Goal: Task Accomplishment & Management: Manage account settings

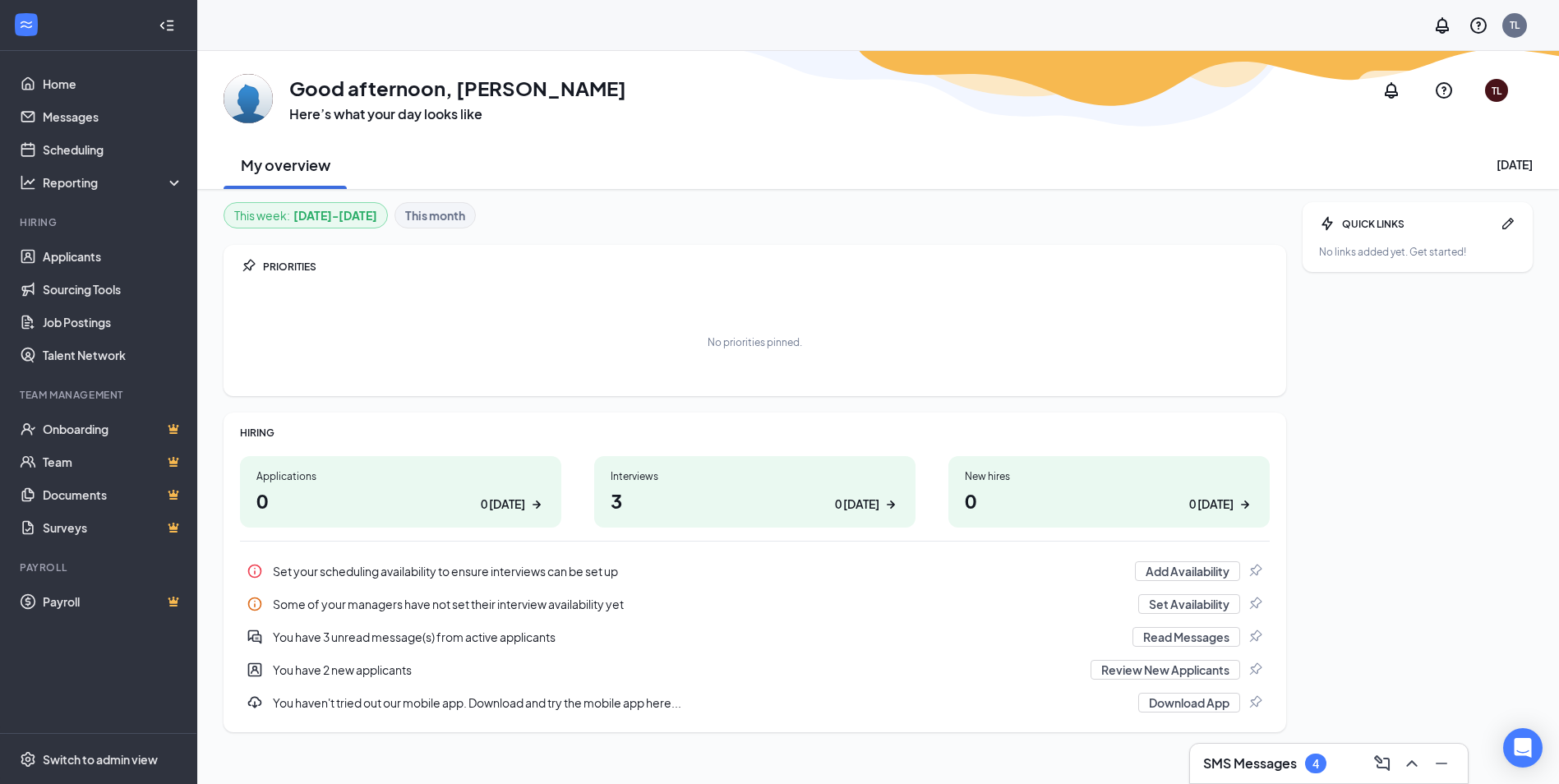
click at [639, 481] on div "Interviews" at bounding box center [754, 476] width 288 height 14
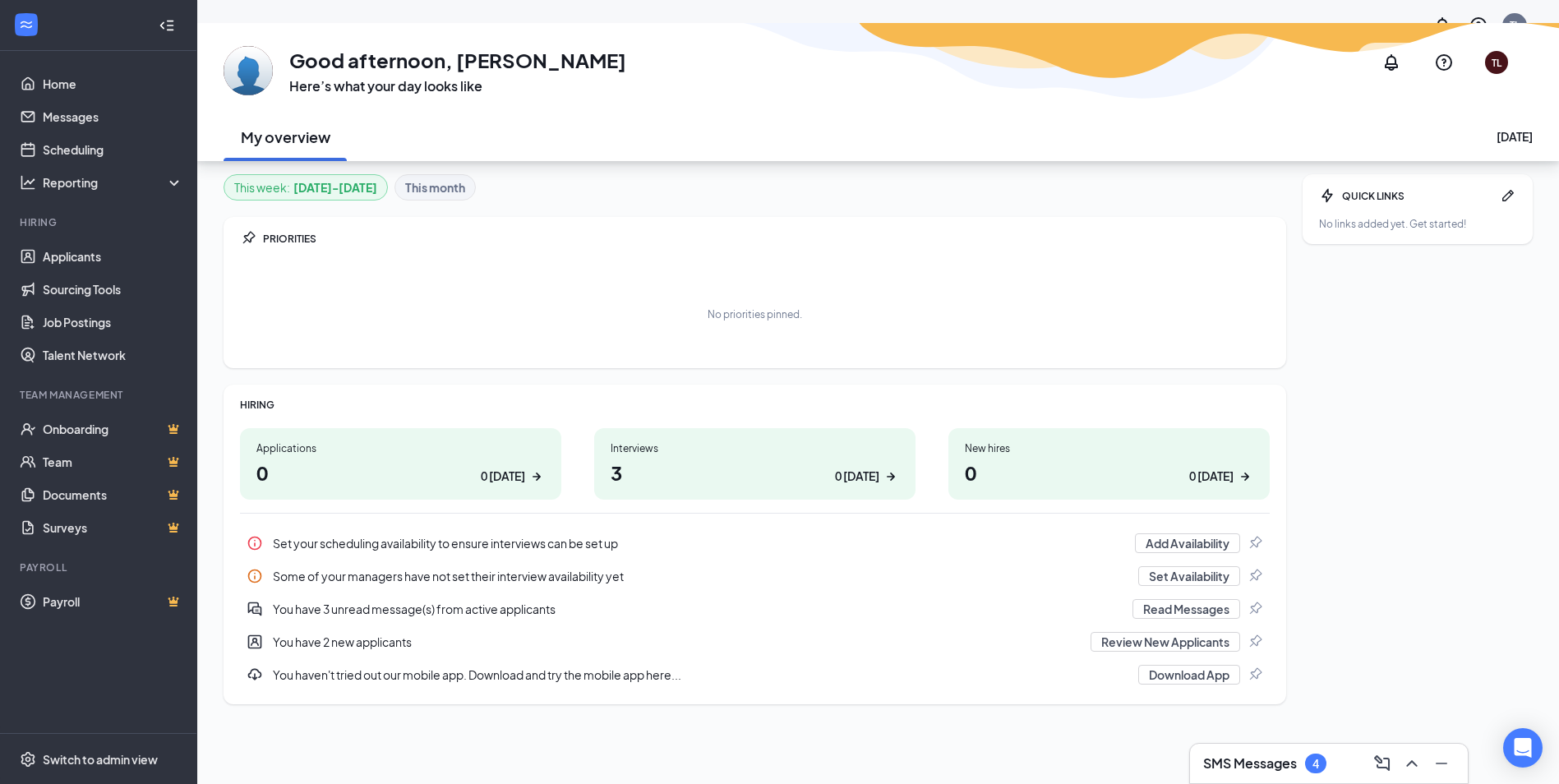
scroll to position [51, 0]
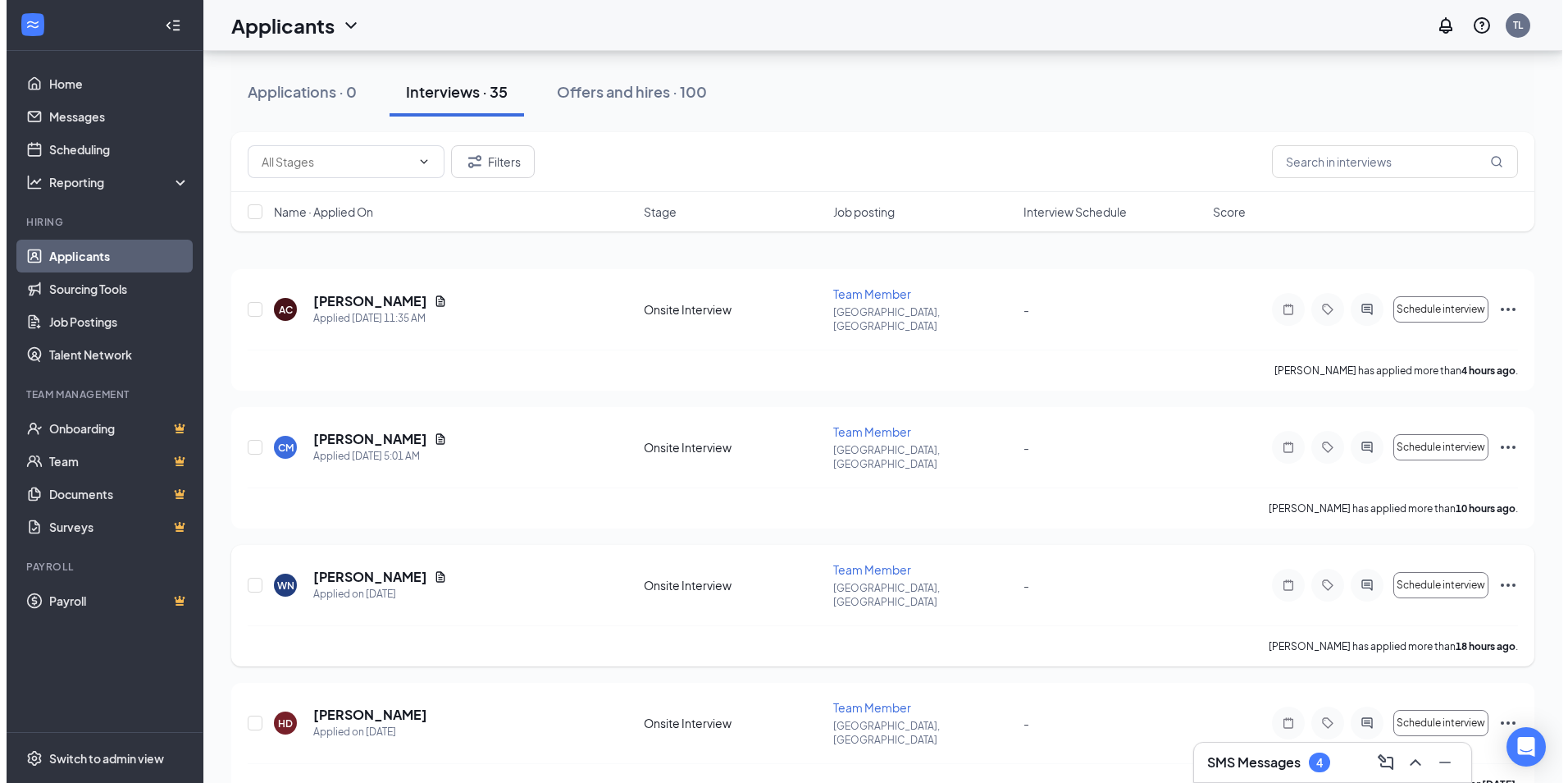
scroll to position [164, 0]
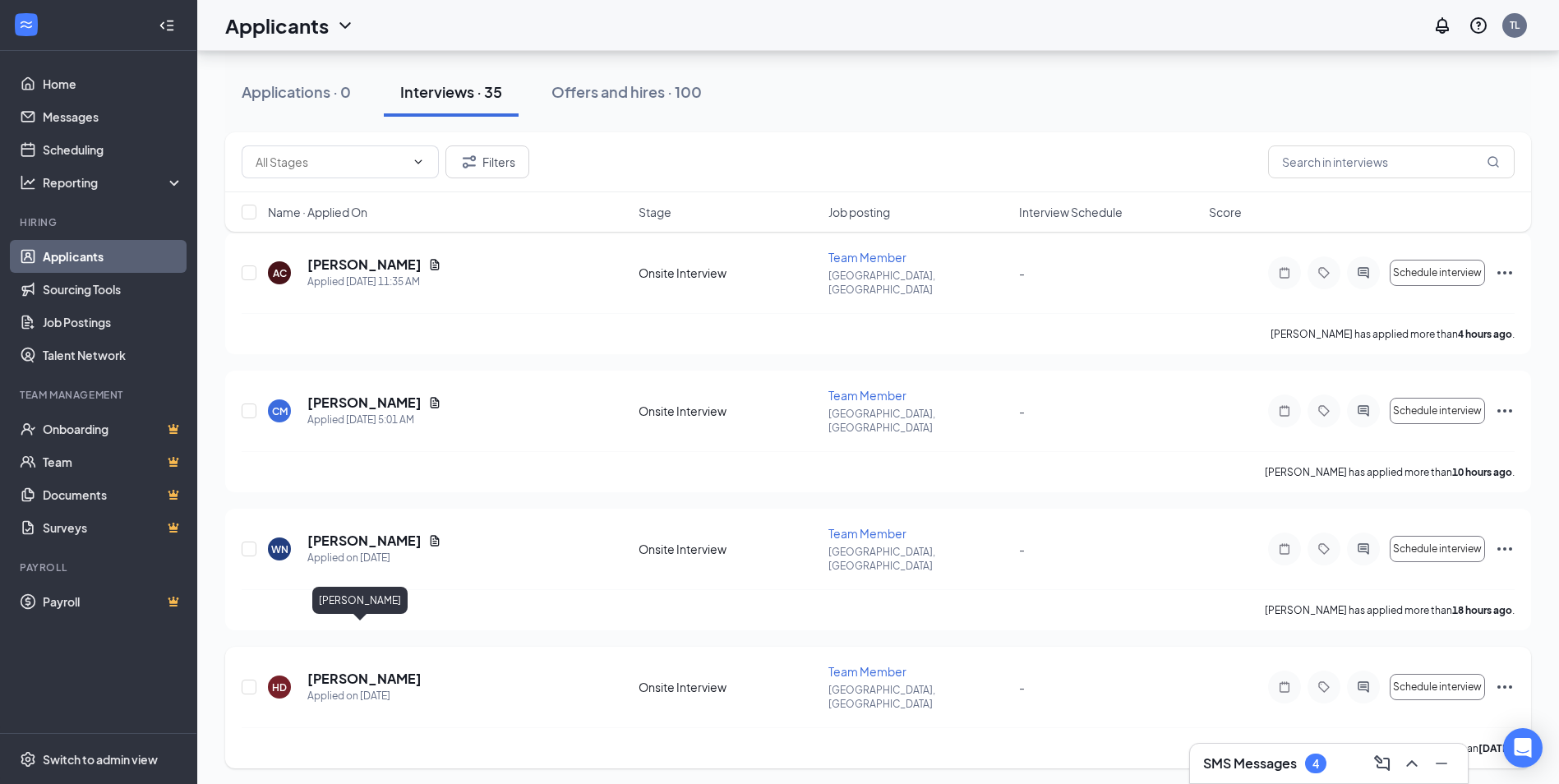
click at [366, 669] on h5 "[PERSON_NAME]" at bounding box center [364, 678] width 114 height 18
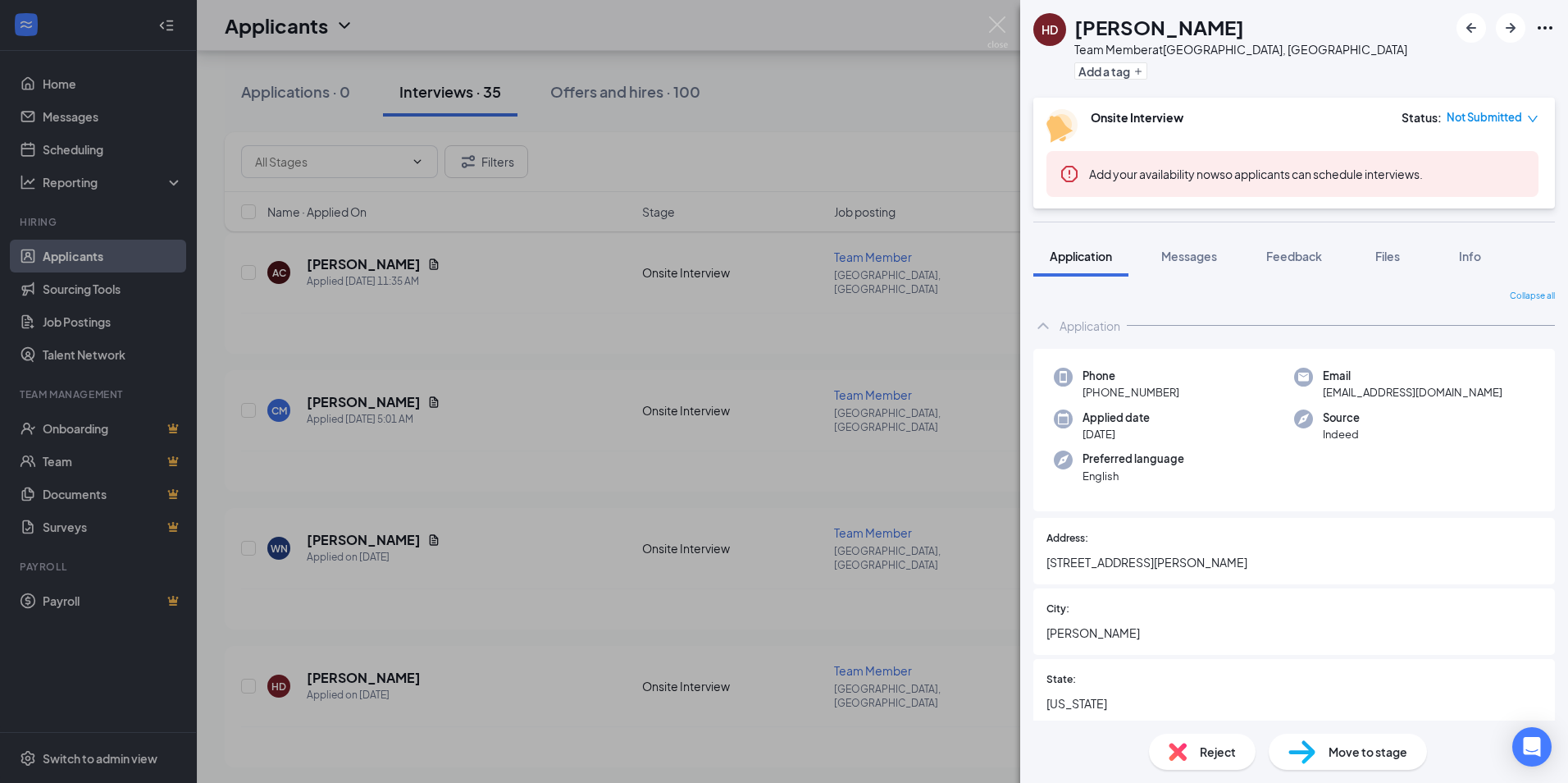
click at [964, 514] on div "HD [PERSON_NAME] Team Member at [GEOGRAPHIC_DATA], [GEOGRAPHIC_DATA] Add a tag …" at bounding box center [784, 392] width 1568 height 783
click at [964, 525] on div "Team Member" at bounding box center [924, 532] width 182 height 17
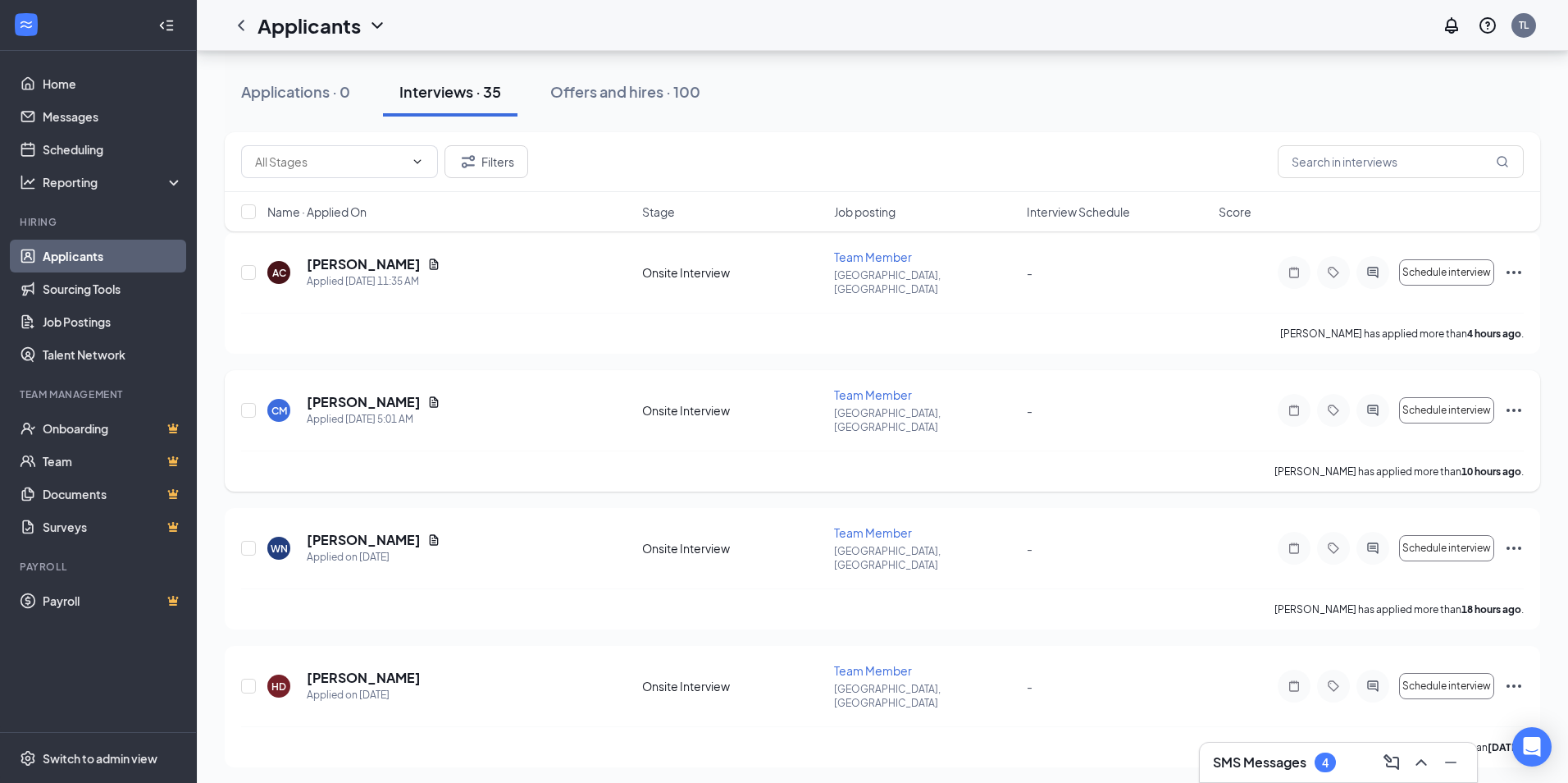
click at [955, 451] on div "[PERSON_NAME] has applied more than 10 hours ago ." at bounding box center [882, 471] width 1283 height 41
click at [954, 451] on div "[PERSON_NAME] has applied more than 10 hours ago ." at bounding box center [882, 471] width 1283 height 41
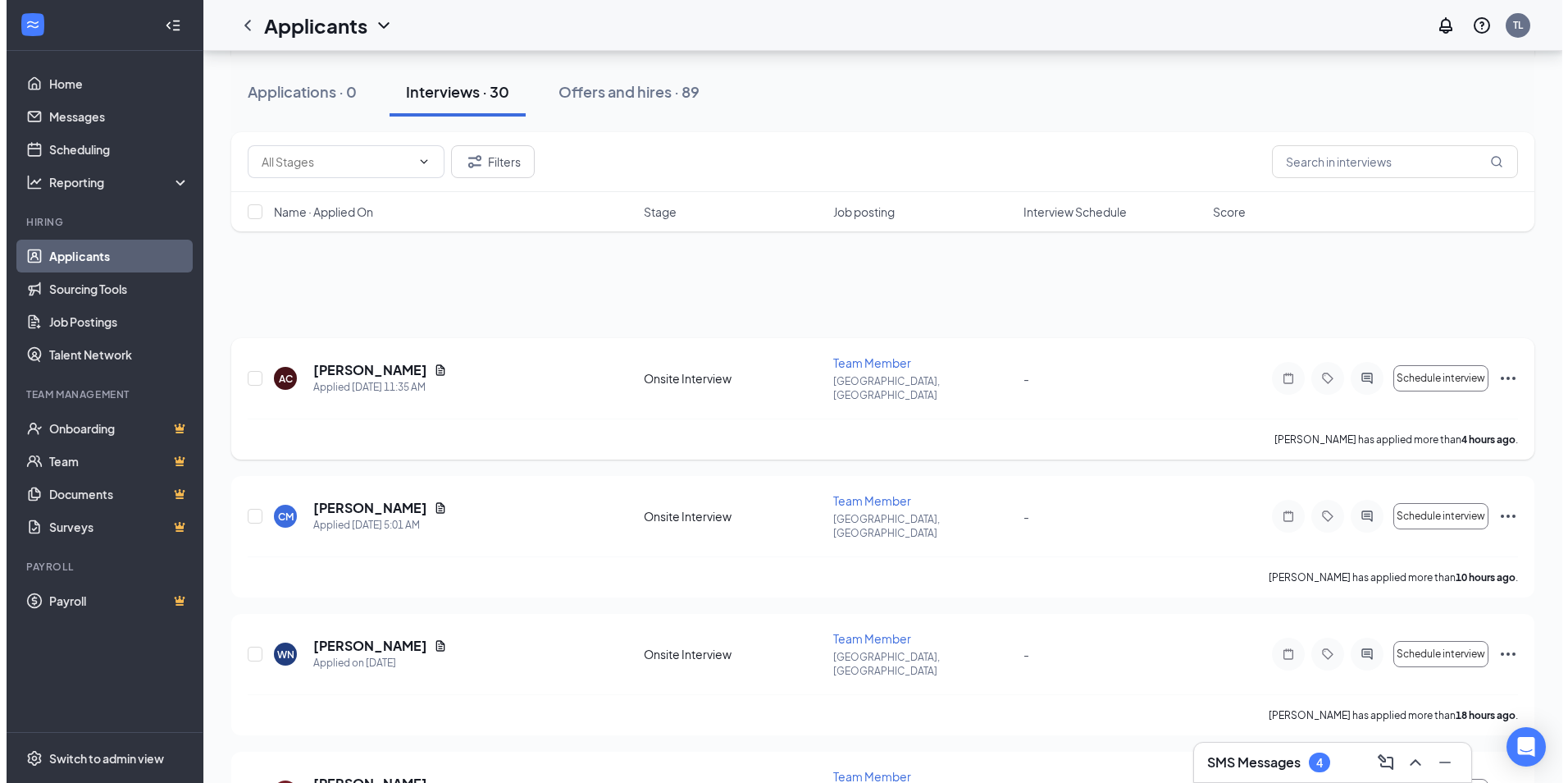
scroll to position [82, 0]
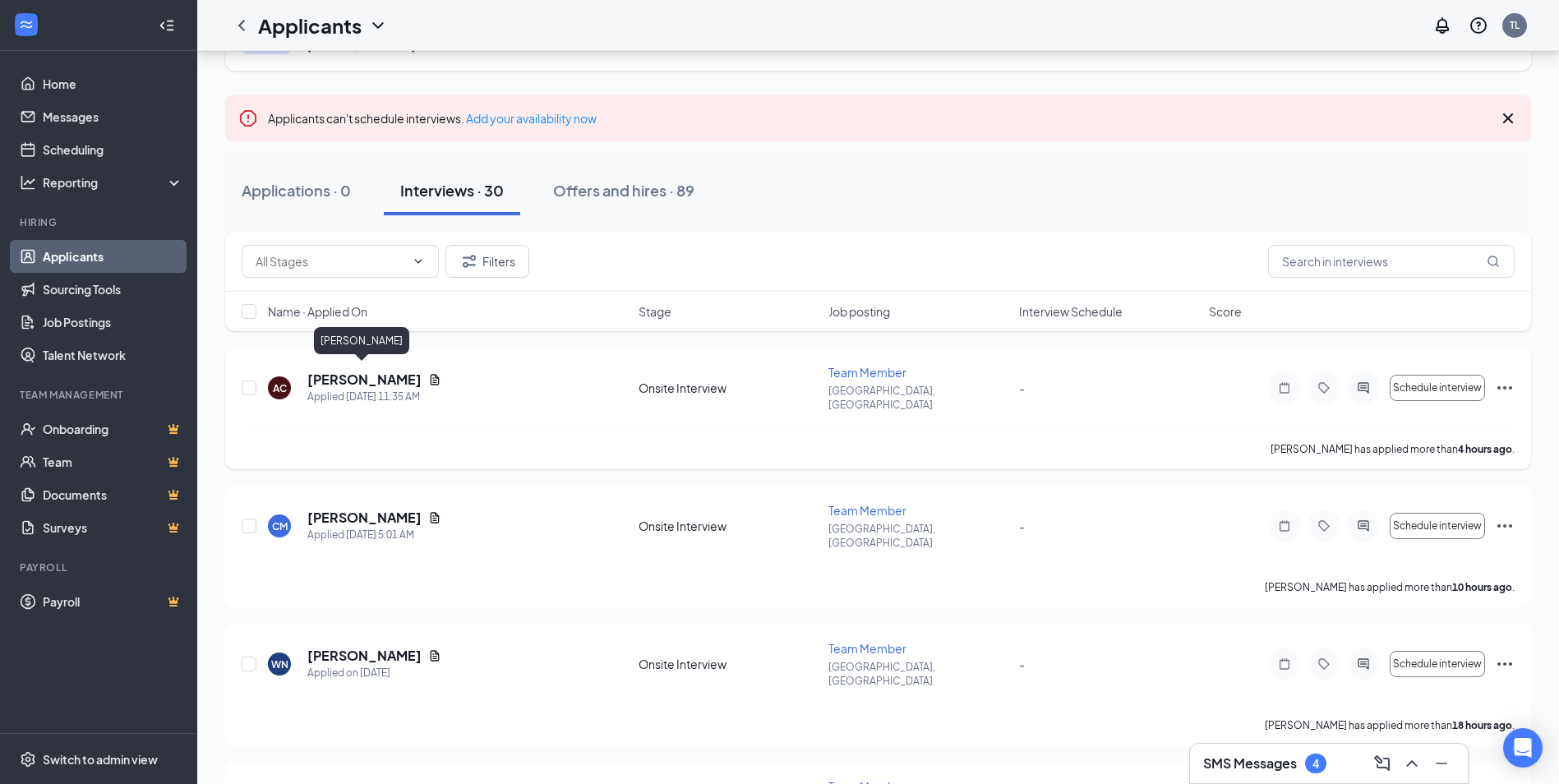
click at [380, 375] on h5 "[PERSON_NAME]" at bounding box center [364, 379] width 114 height 18
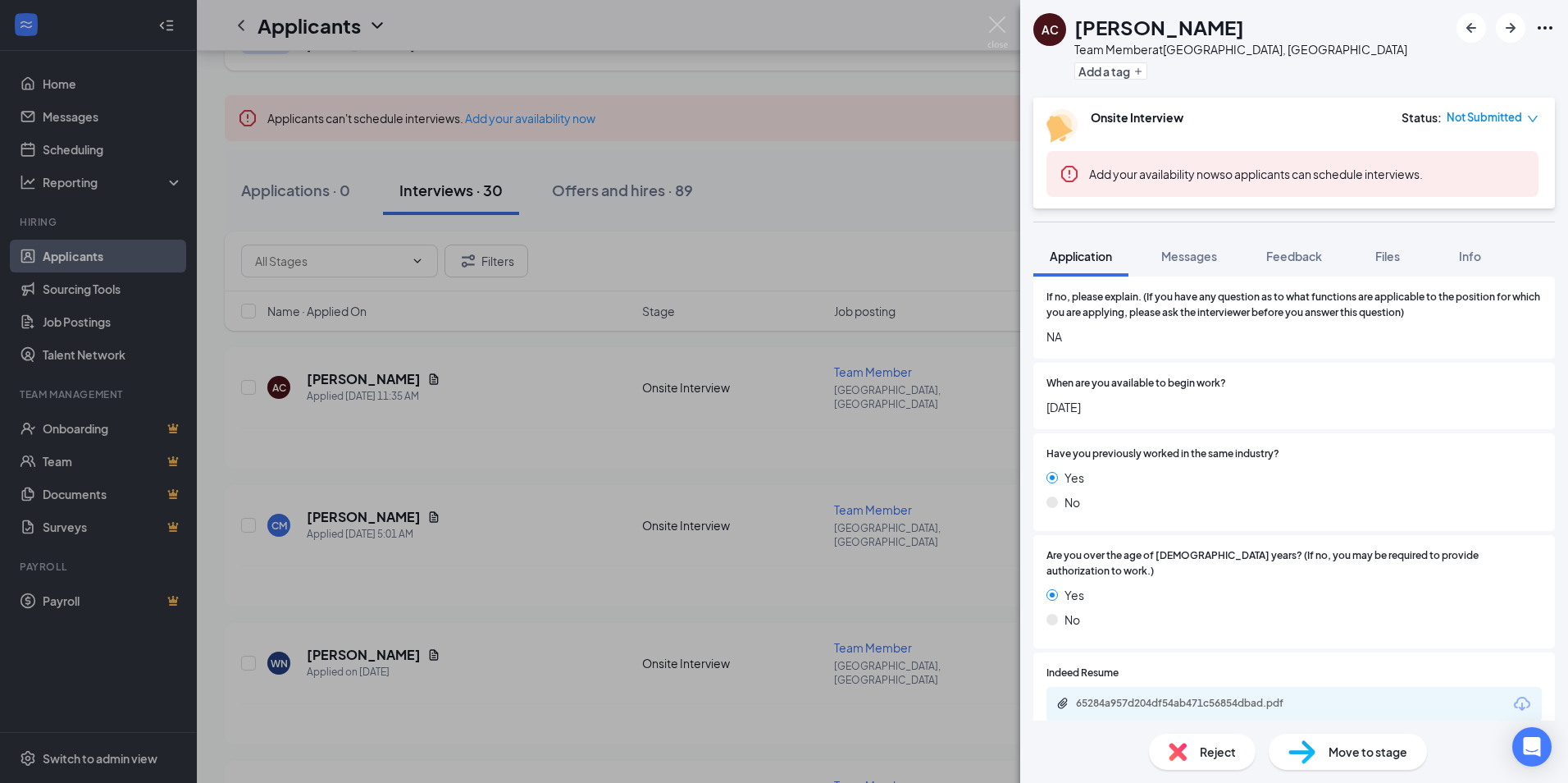
scroll to position [657, 0]
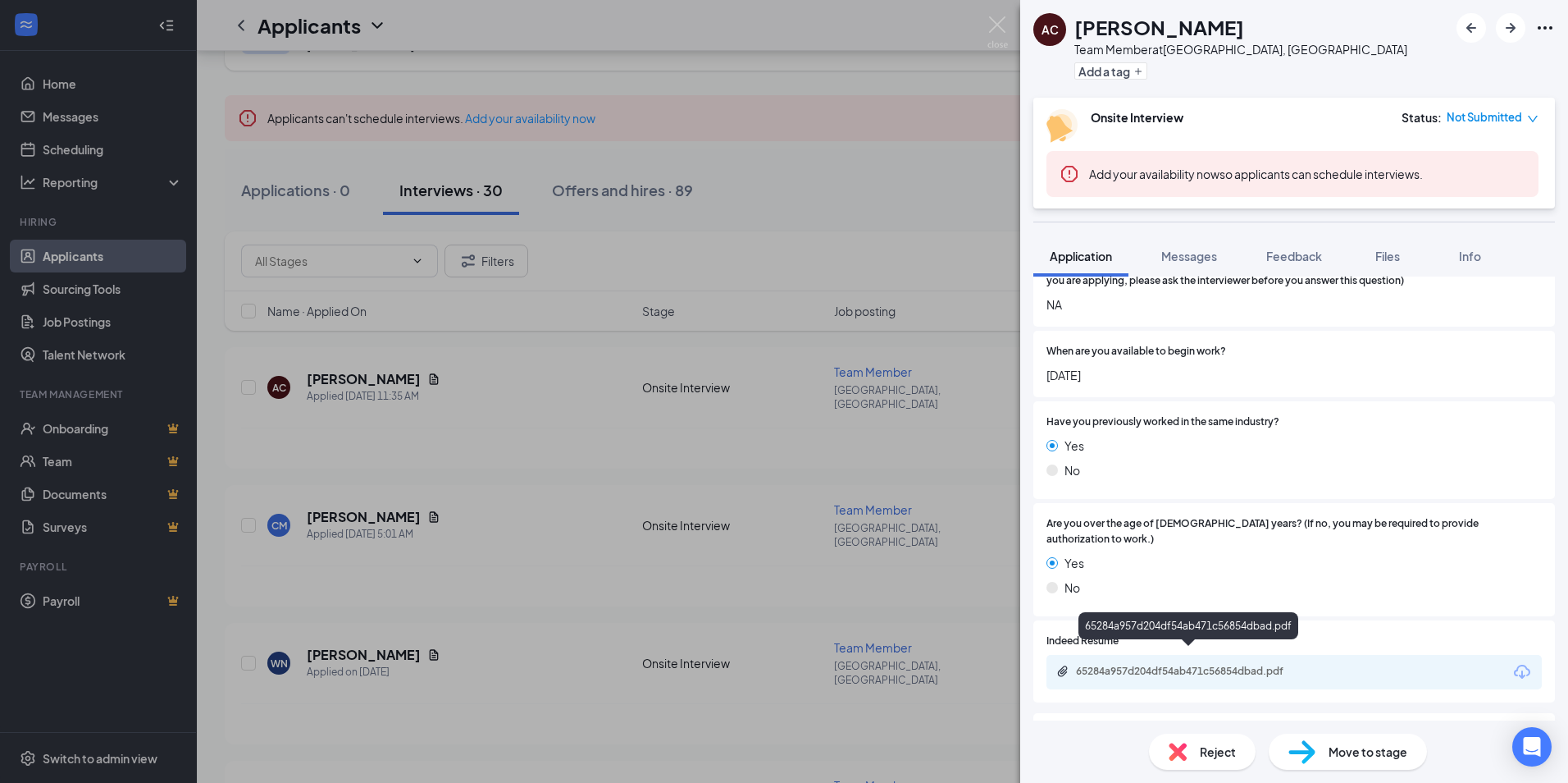
click at [1201, 664] on div "65284a957d204df54ab471c56854dbad.pdf" at bounding box center [1190, 671] width 229 height 14
click at [992, 379] on div "[PERSON_NAME] Cutters Team Member at [GEOGRAPHIC_DATA], [GEOGRAPHIC_DATA] Add a…" at bounding box center [784, 392] width 1568 height 783
click at [991, 376] on div "[PERSON_NAME] Cutters Team Member at [GEOGRAPHIC_DATA], [GEOGRAPHIC_DATA] Add a…" at bounding box center [784, 392] width 1568 height 783
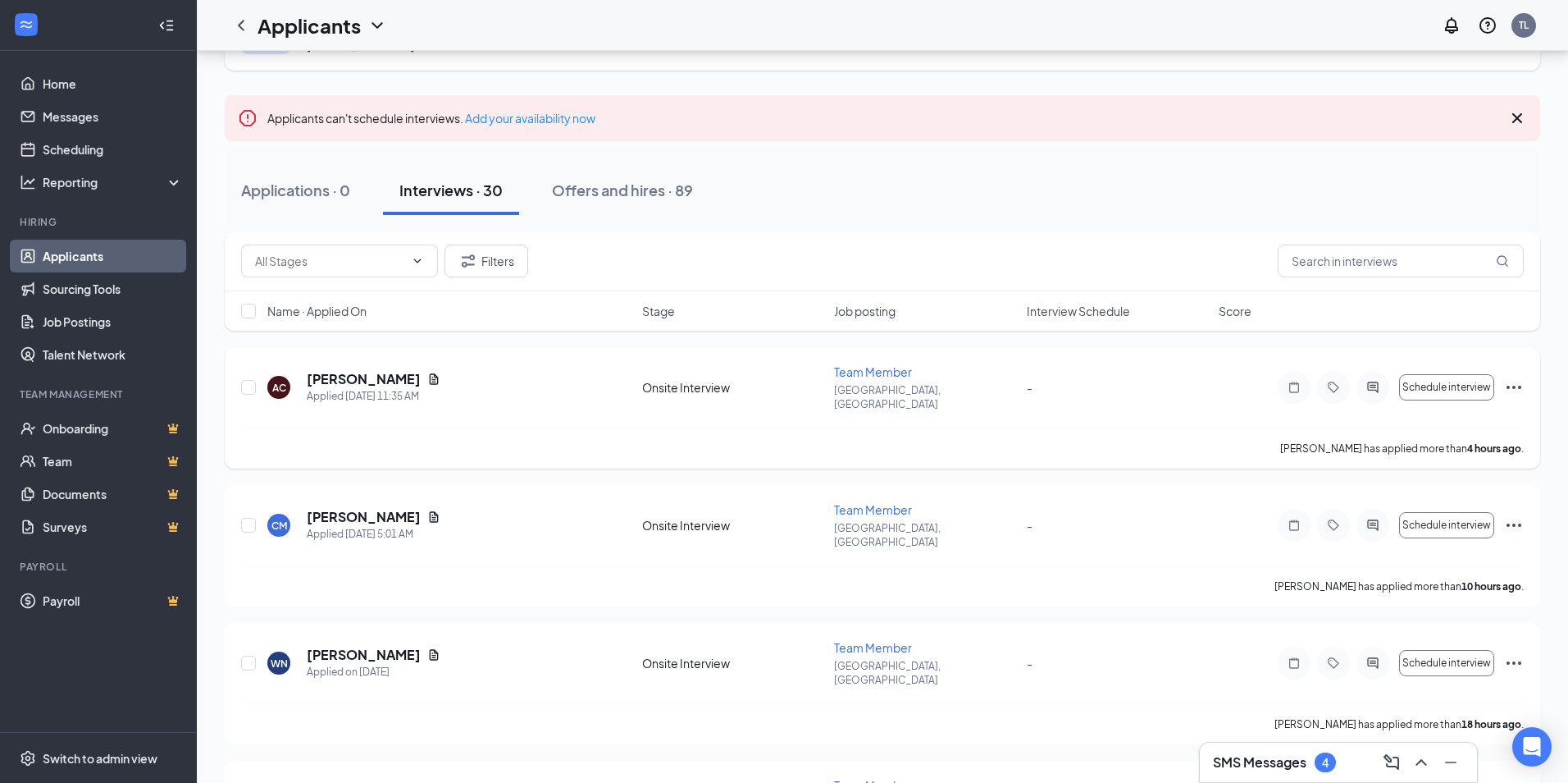
click at [967, 383] on p "[GEOGRAPHIC_DATA], [GEOGRAPHIC_DATA]" at bounding box center [924, 396] width 182 height 28
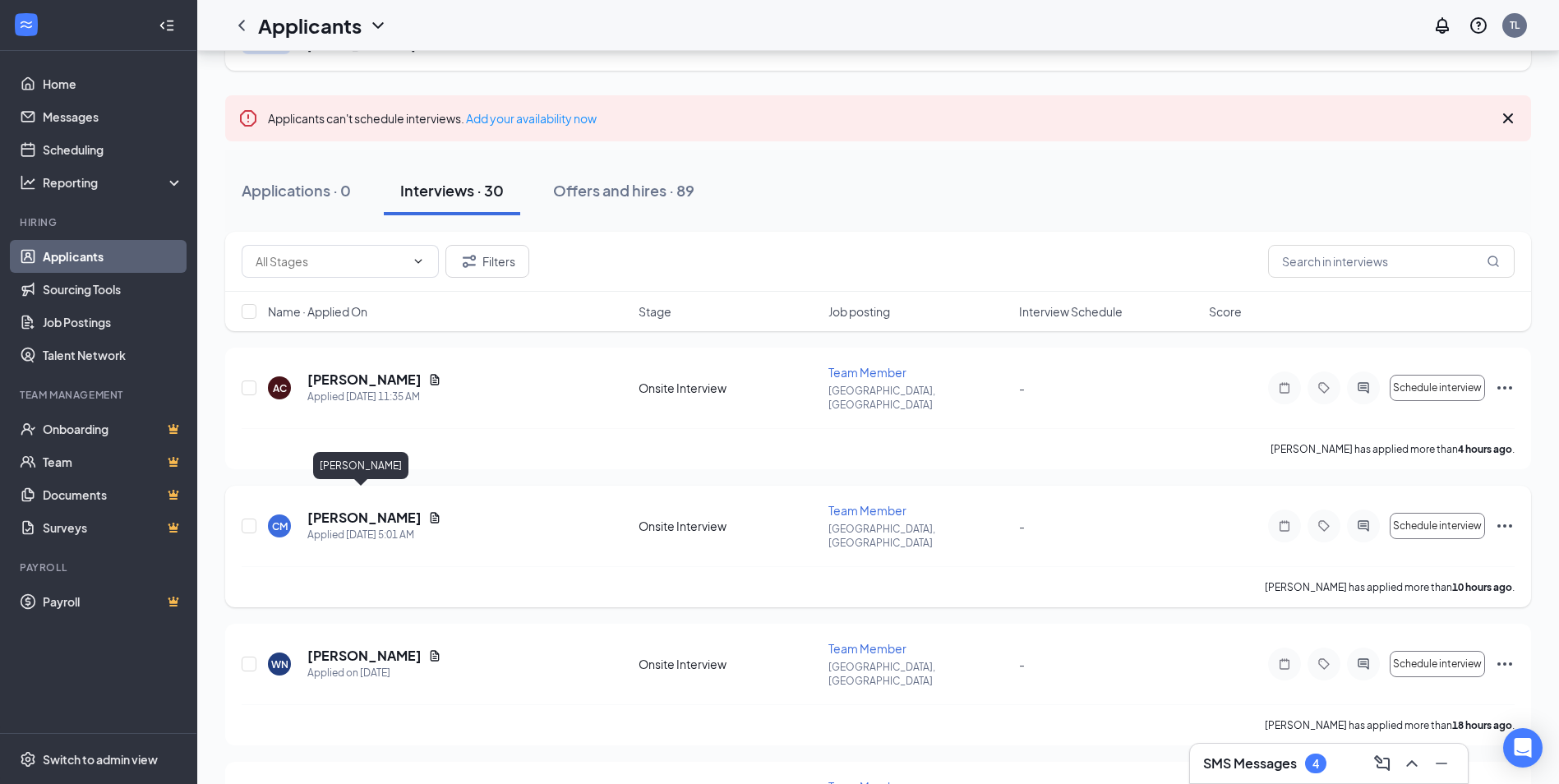
click at [367, 509] on h5 "[PERSON_NAME]" at bounding box center [364, 517] width 114 height 18
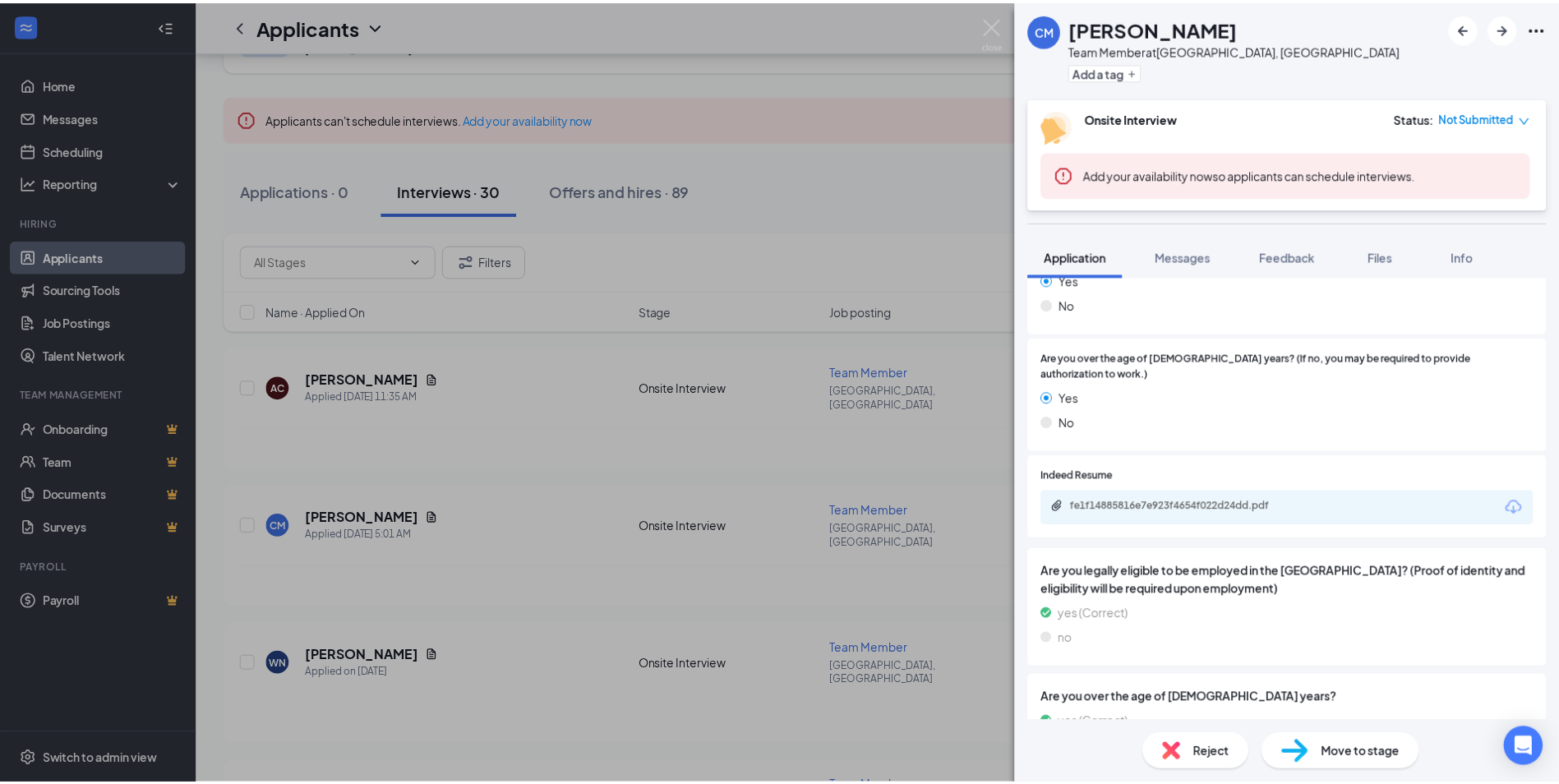
scroll to position [739, 0]
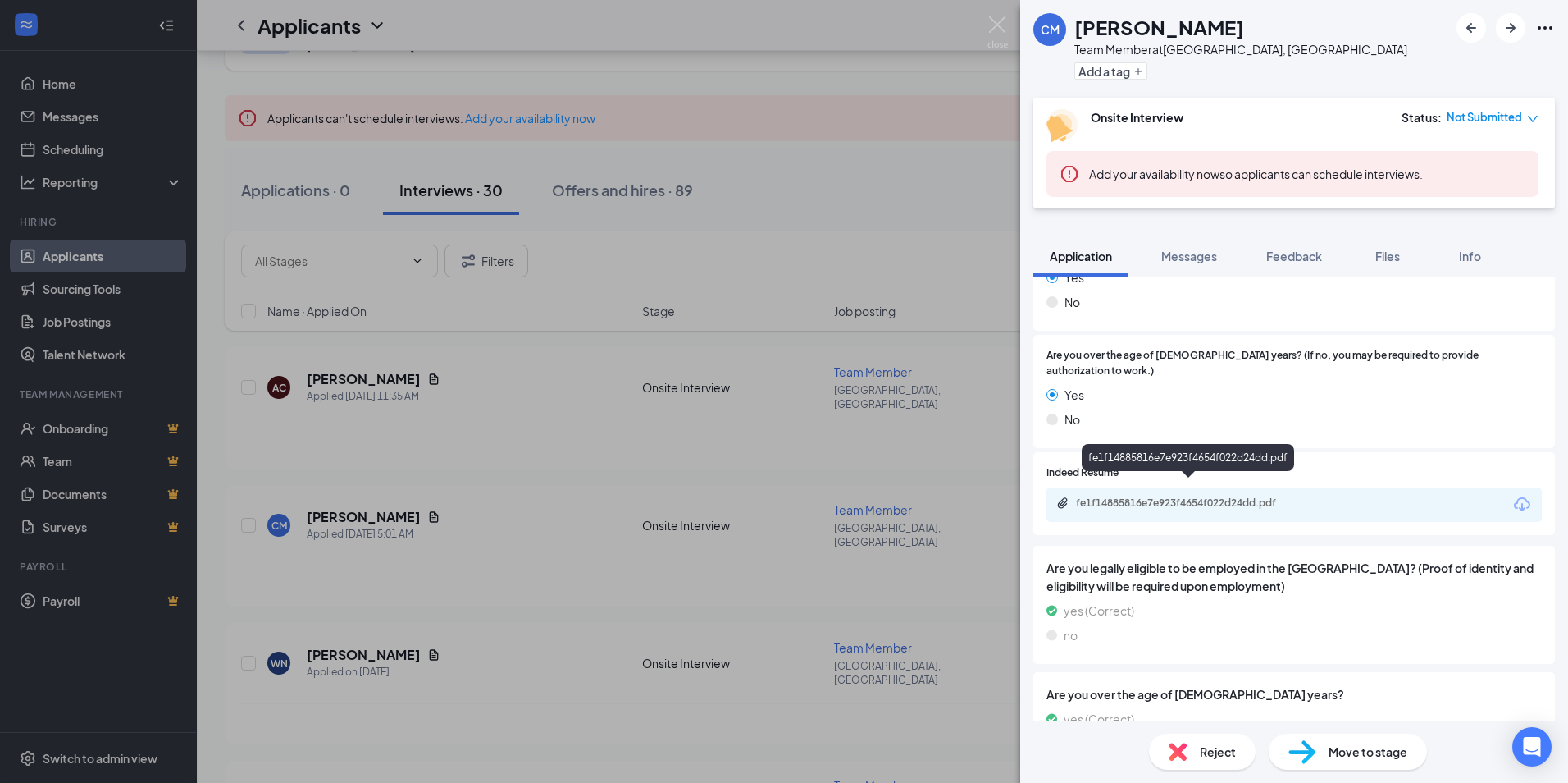
click at [1226, 496] on div "fe1f14885816e7e923f4654f022d24dd.pdf" at bounding box center [1190, 503] width 229 height 14
drag, startPoint x: 984, startPoint y: 520, endPoint x: 956, endPoint y: 527, distance: 28.9
click at [984, 521] on div "CM [PERSON_NAME] Team Member at [GEOGRAPHIC_DATA], [GEOGRAPHIC_DATA] Add a tag …" at bounding box center [784, 392] width 1568 height 783
click at [953, 527] on div "CM [PERSON_NAME] Applied [DATE] 5:01 AM Onsite Interview Team Member [GEOGRAPHI…" at bounding box center [882, 533] width 1283 height 64
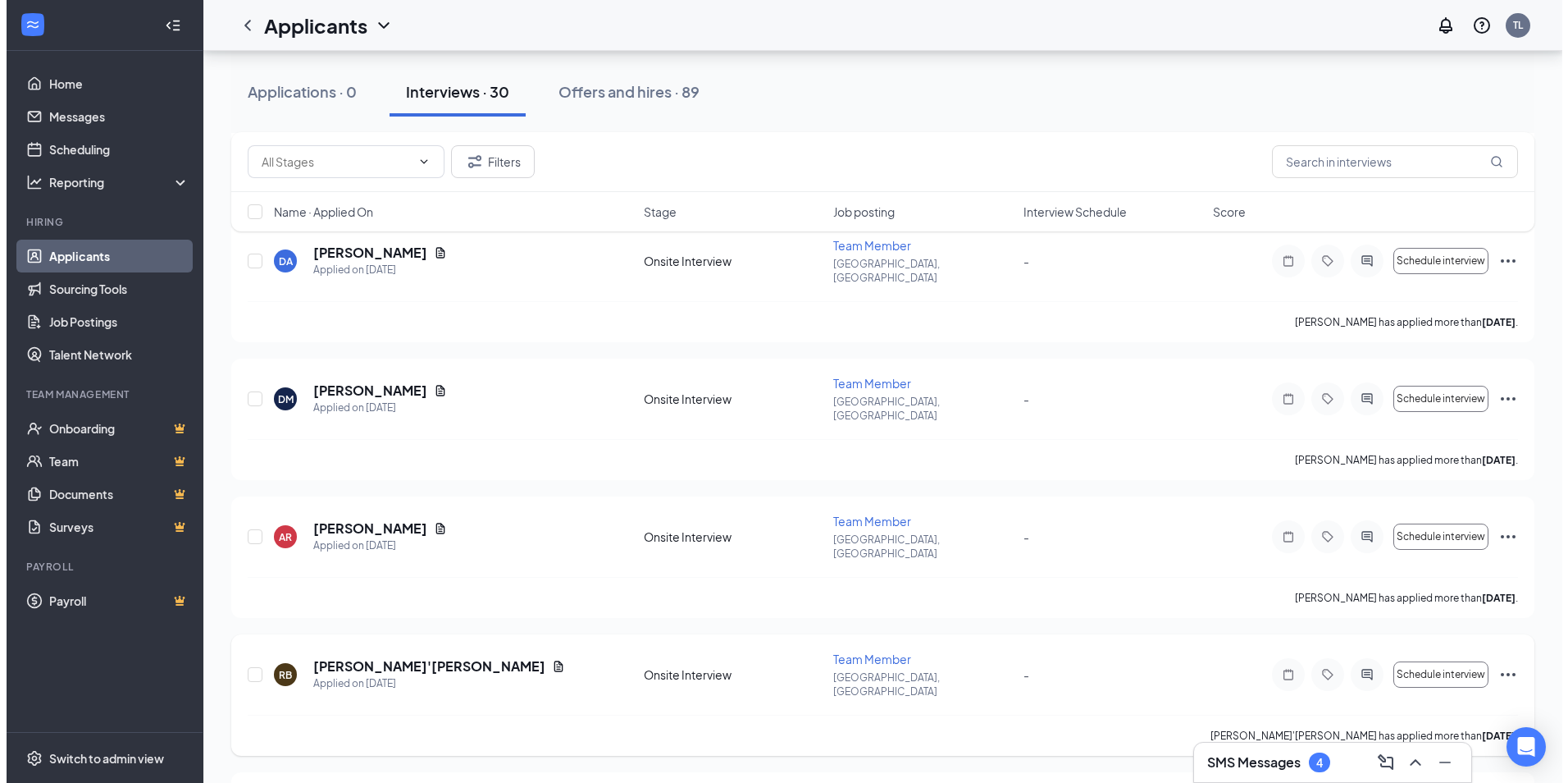
scroll to position [1312, 0]
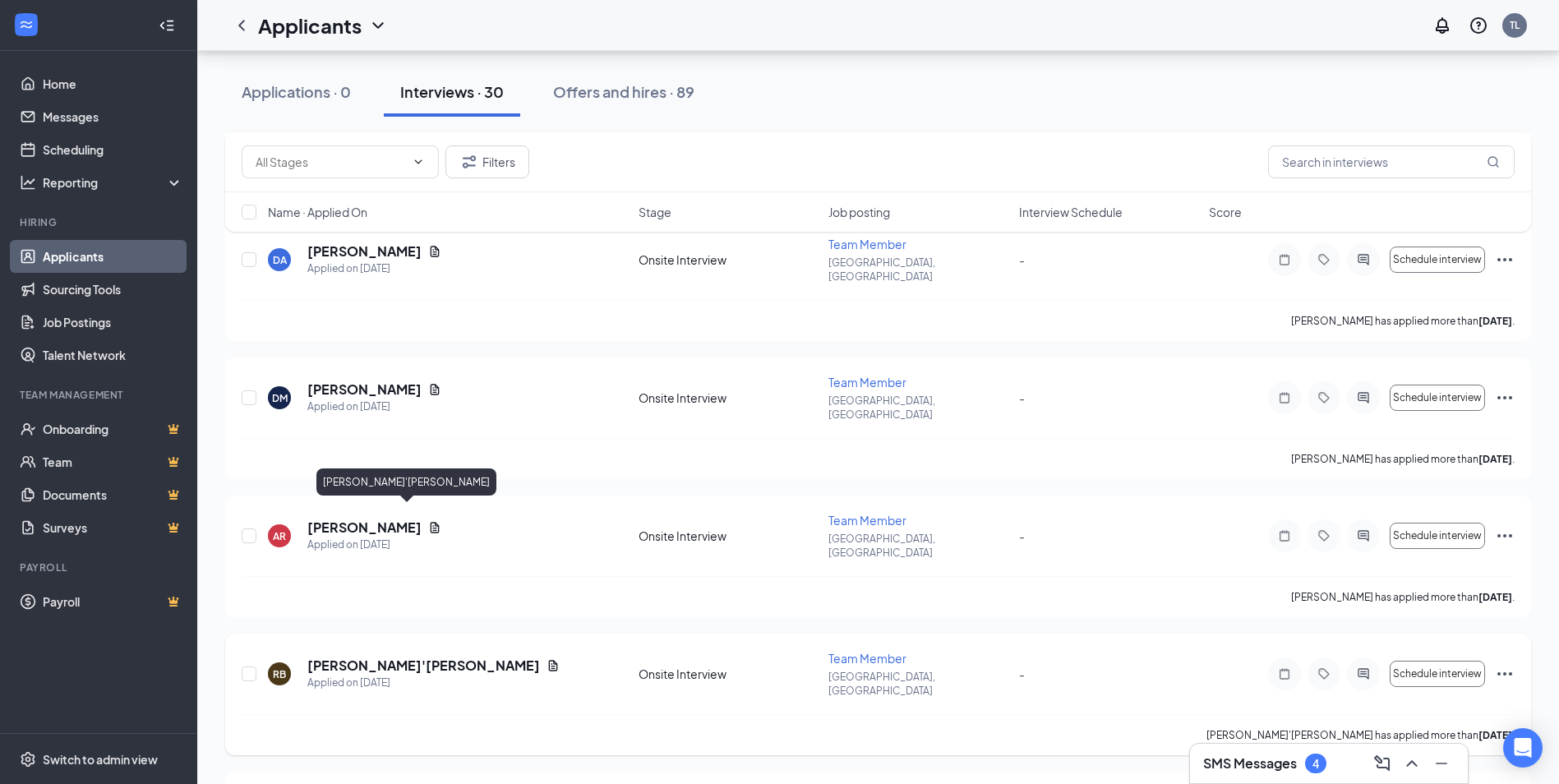
click at [358, 657] on h5 "[PERSON_NAME]'[PERSON_NAME]" at bounding box center [423, 665] width 233 height 18
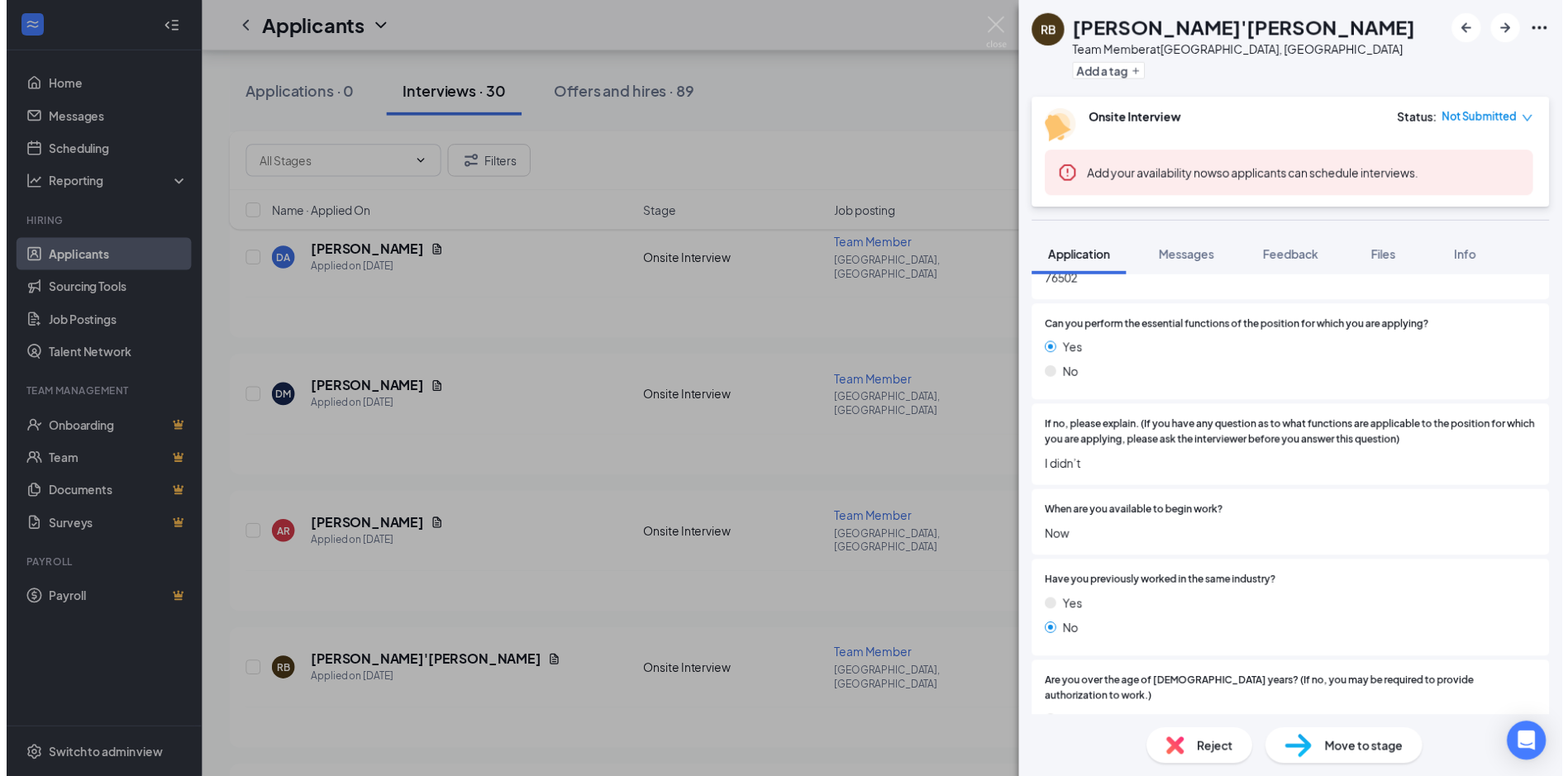
scroll to position [578, 0]
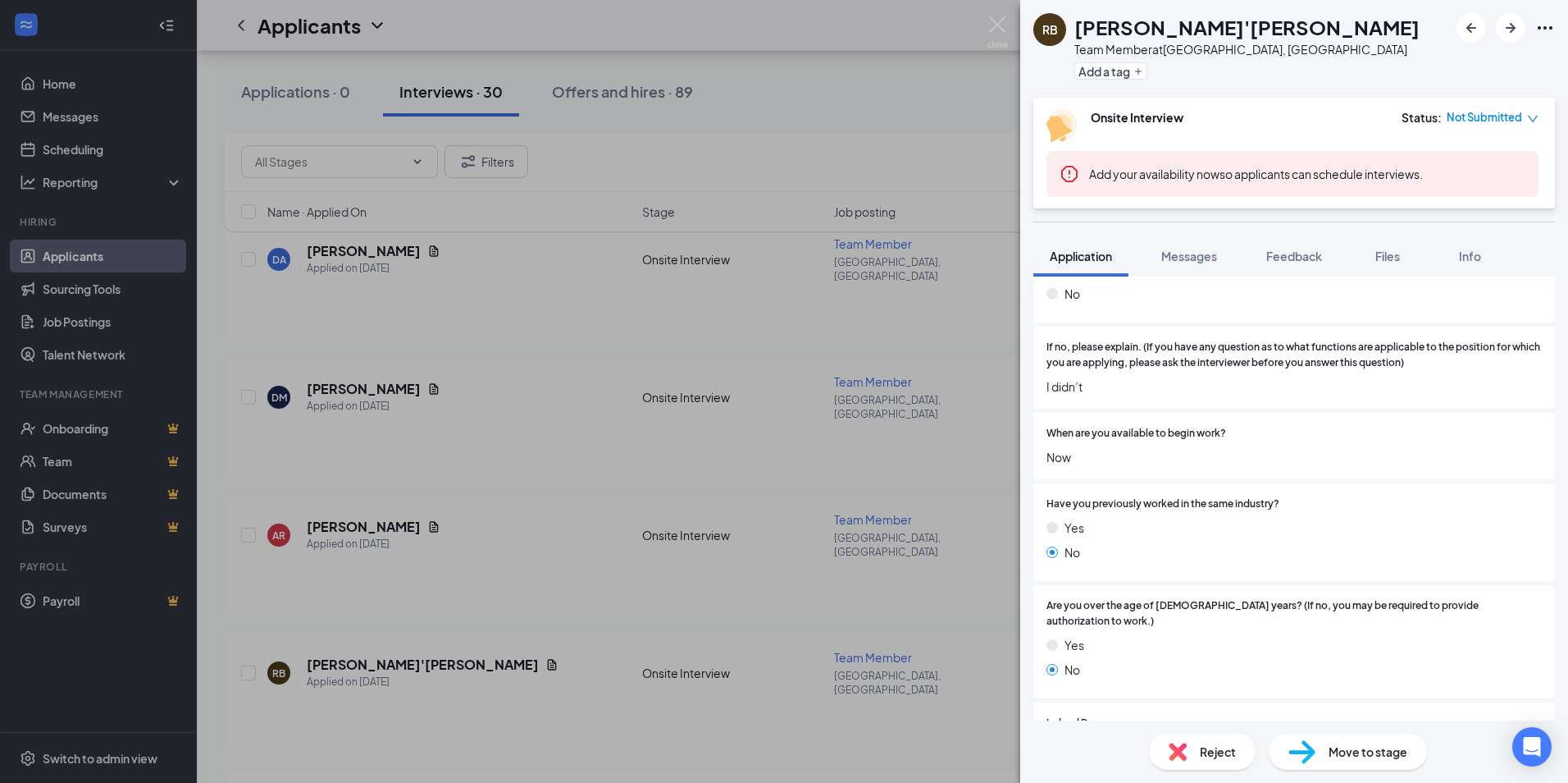
click at [765, 407] on div "[PERSON_NAME]'[PERSON_NAME] Team Member at [GEOGRAPHIC_DATA], [GEOGRAPHIC_DATA]…" at bounding box center [784, 392] width 1568 height 783
click at [765, 511] on div "AR [PERSON_NAME] Applied on [DATE] Onsite Interview Team Member [GEOGRAPHIC_DAT…" at bounding box center [882, 543] width 1283 height 64
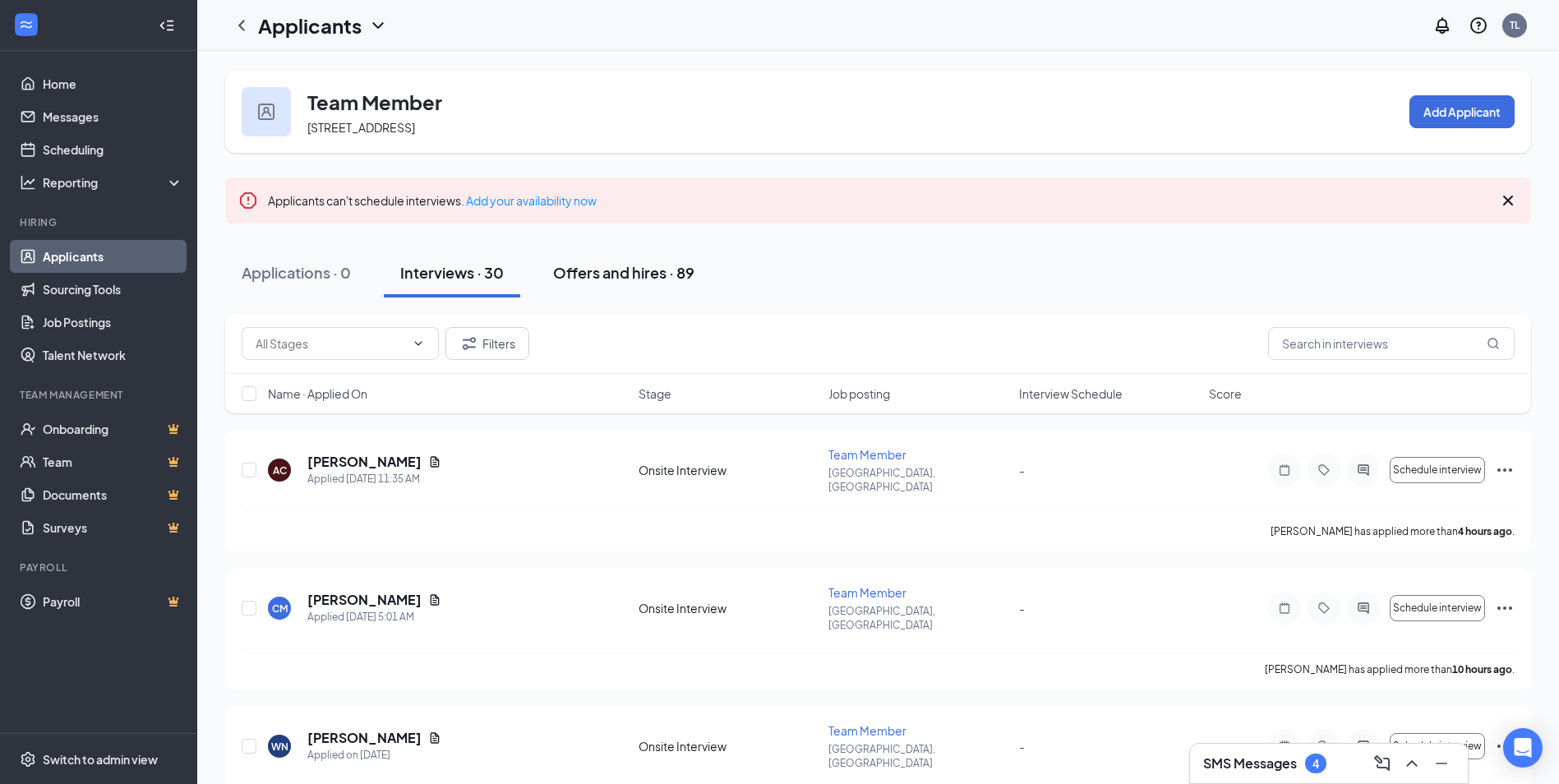
click at [616, 267] on div "Offers and hires · 89" at bounding box center [623, 271] width 141 height 20
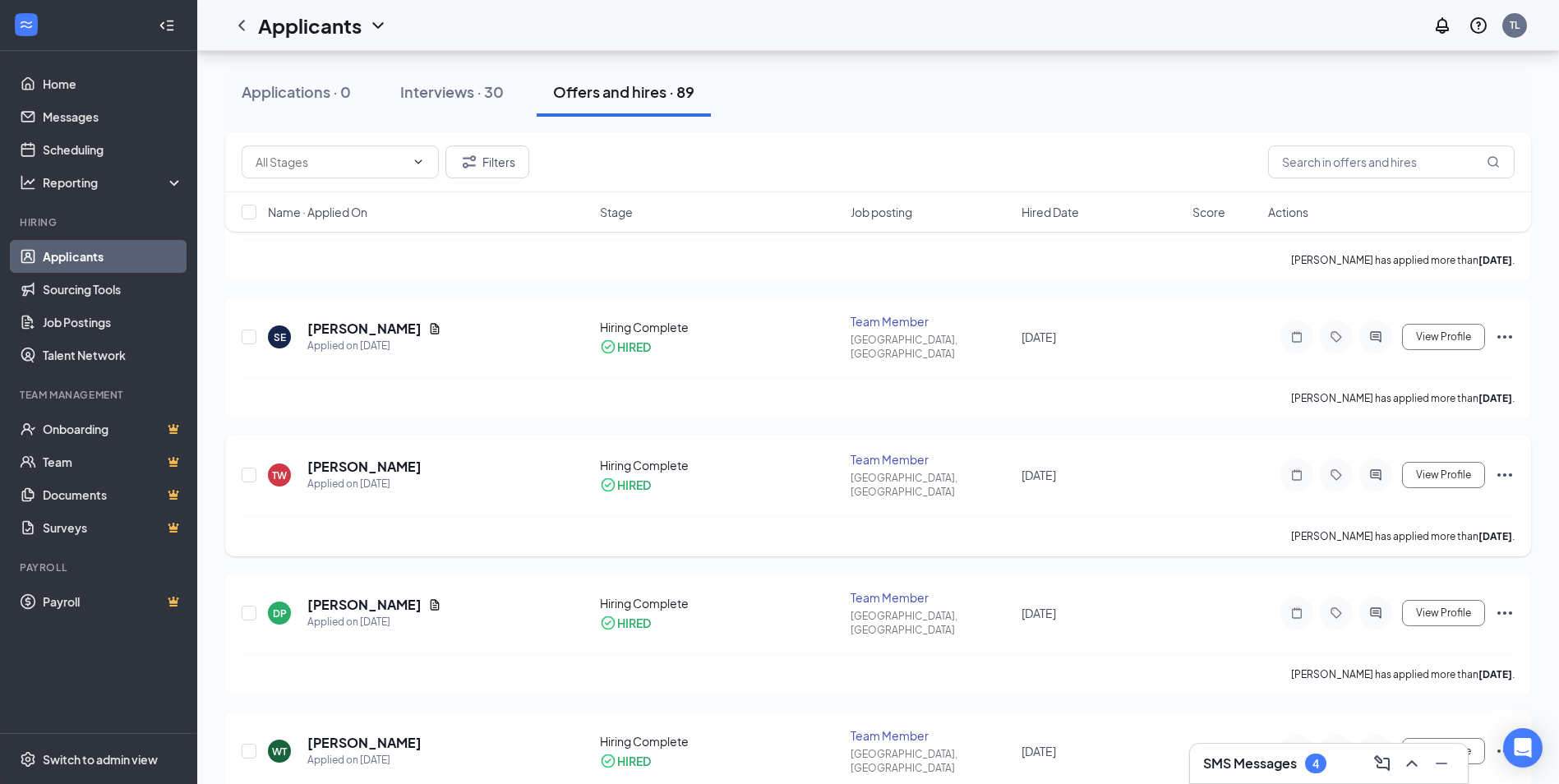
scroll to position [493, 0]
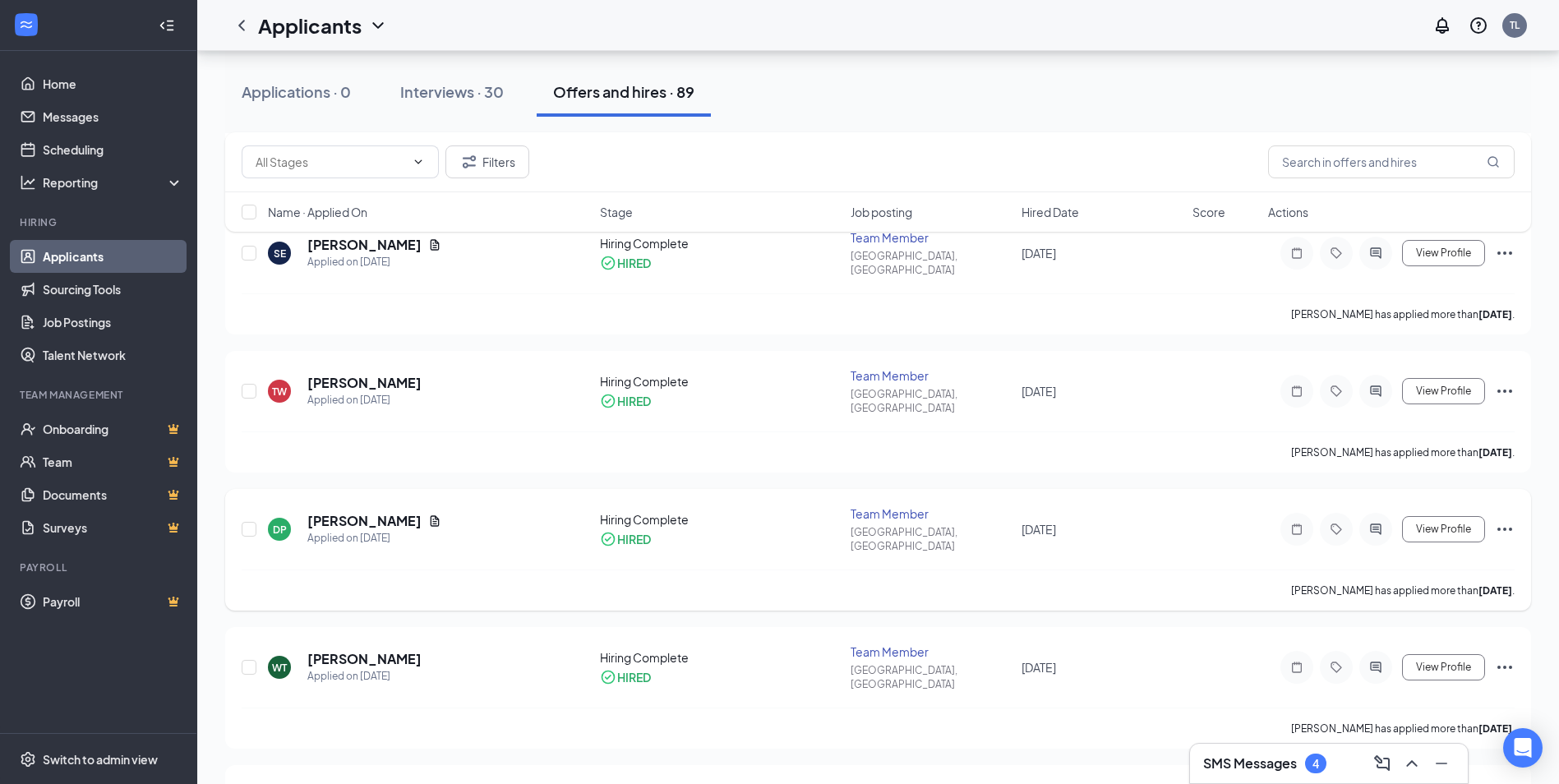
click at [1508, 519] on icon "Ellipses" at bounding box center [1505, 529] width 19 height 19
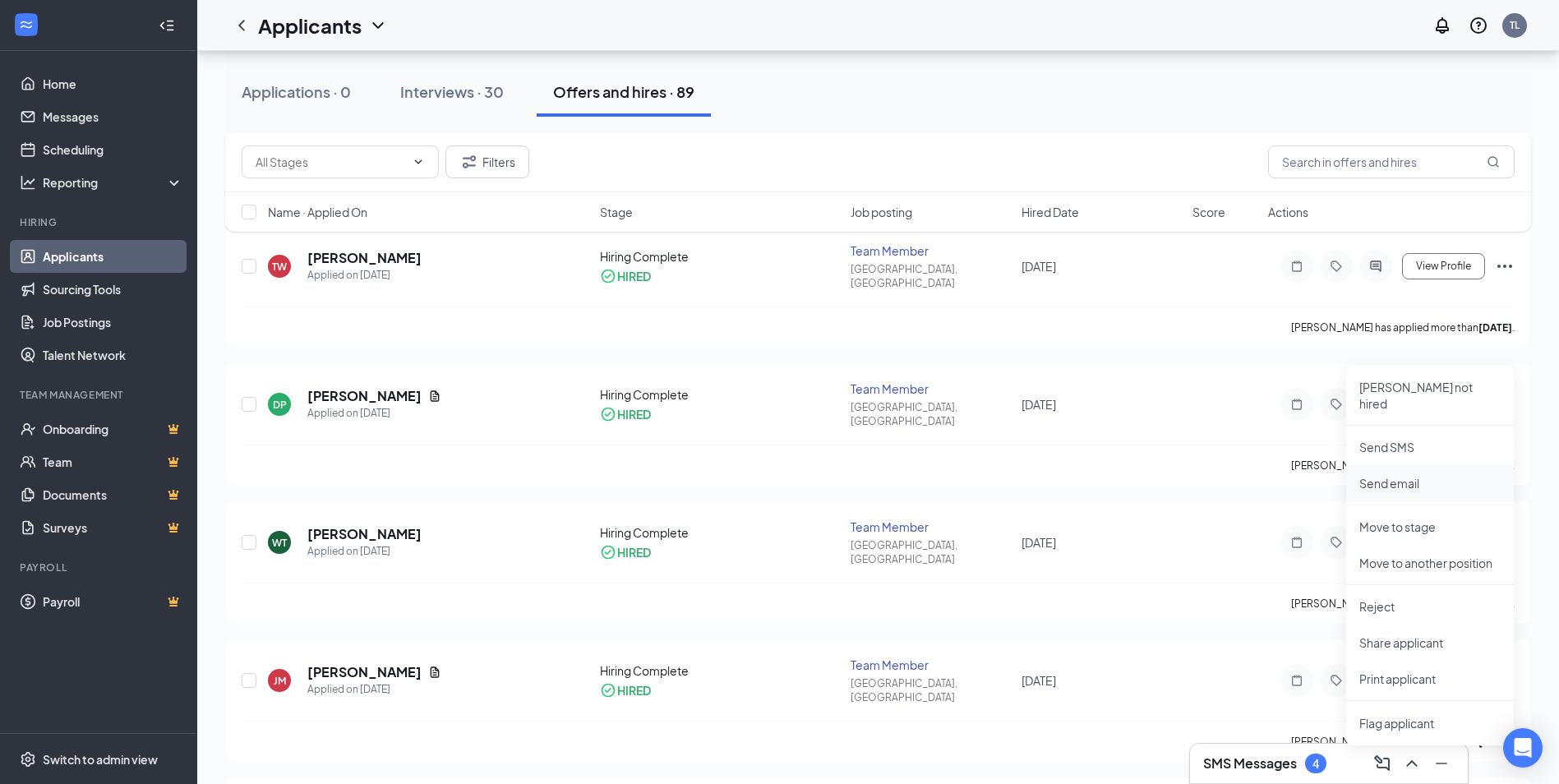
scroll to position [658, 0]
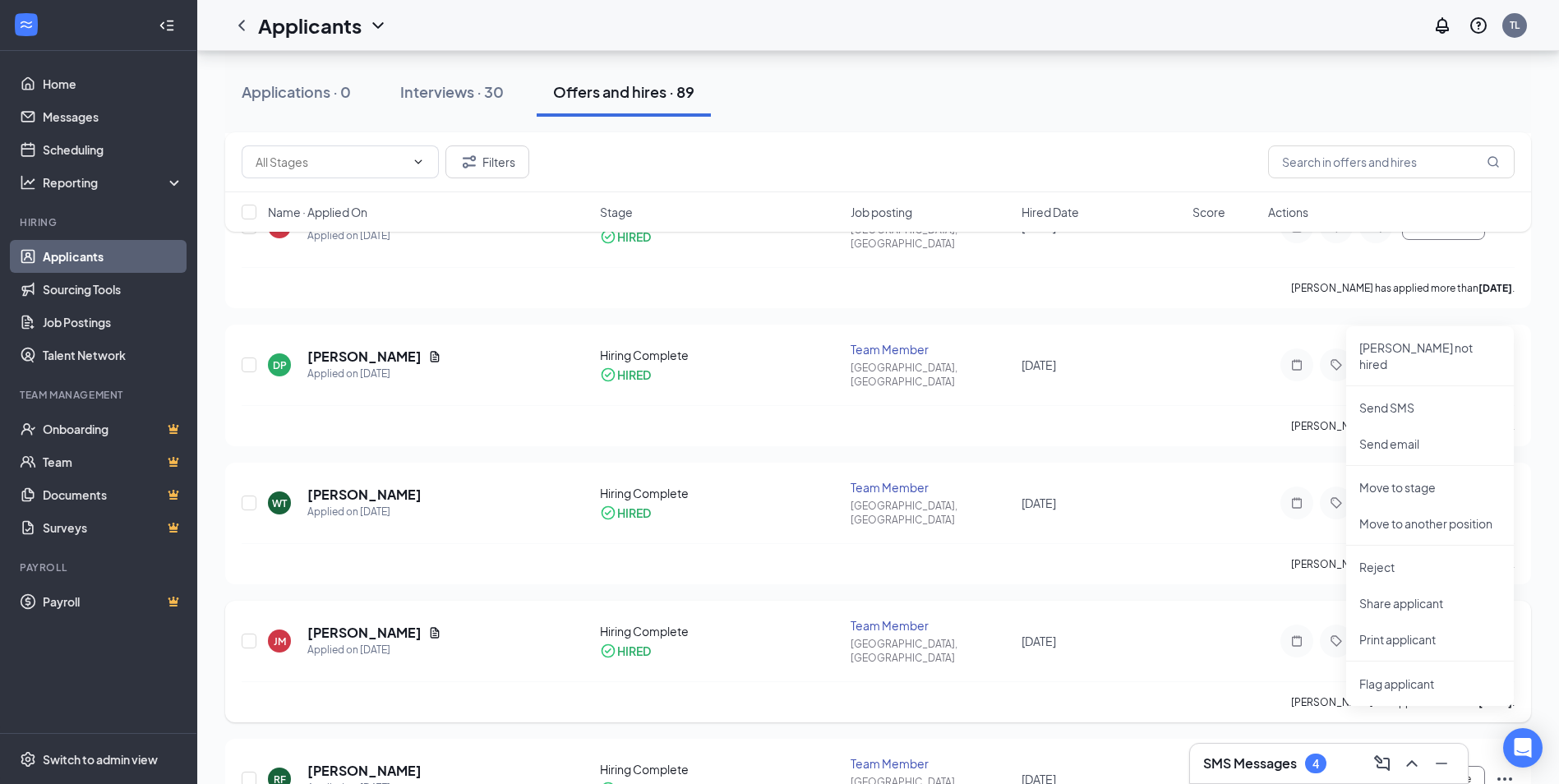
click at [1217, 617] on div "[PERSON_NAME] Applied on [DATE] Hiring Complete HIRED Team Member [GEOGRAPHIC_D…" at bounding box center [878, 649] width 1273 height 64
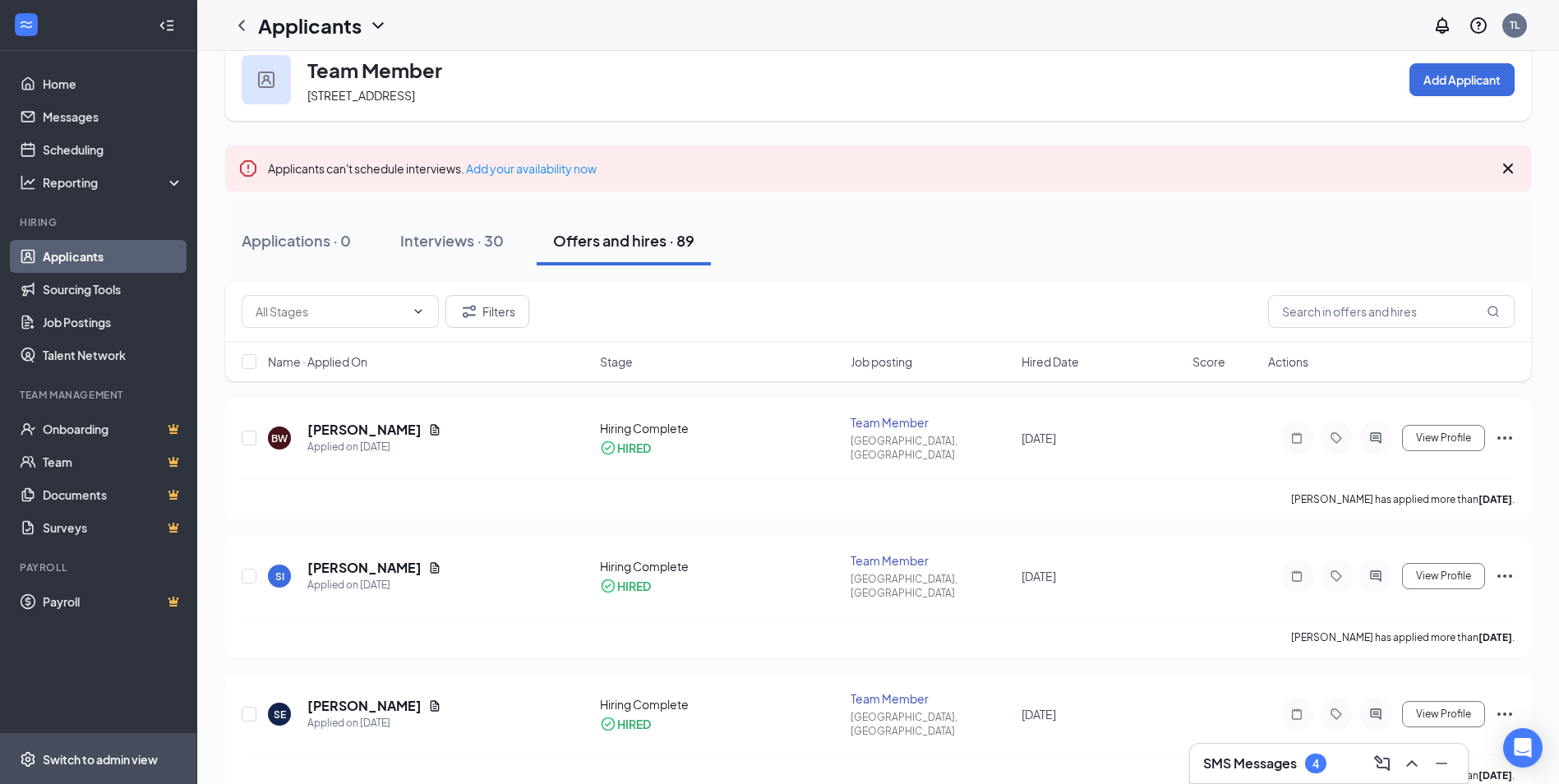
scroll to position [0, 0]
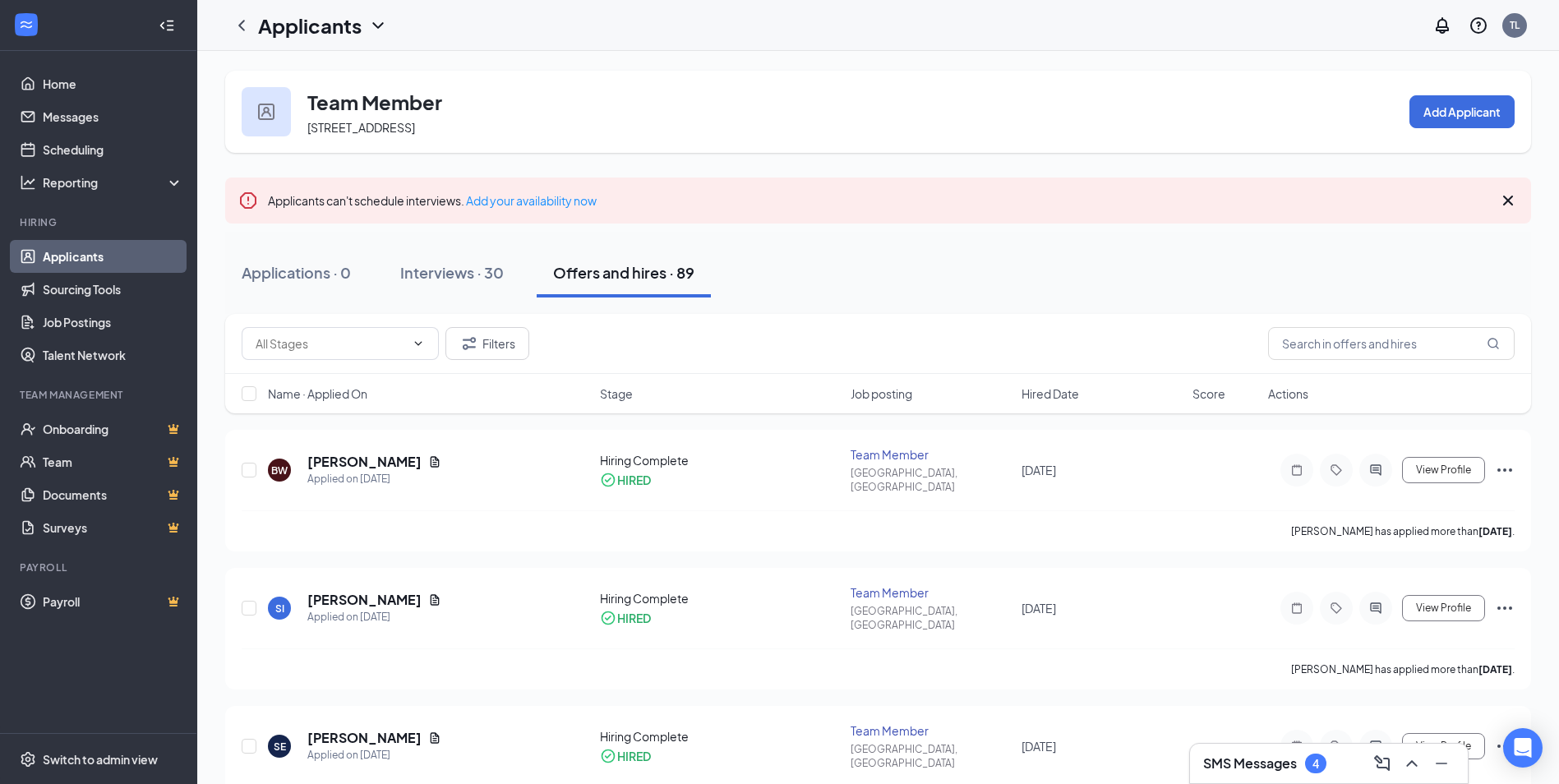
click at [1050, 399] on span "Hired Date" at bounding box center [1050, 393] width 57 height 17
